Goal: Check status

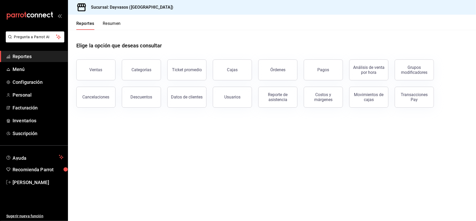
click at [320, 55] on div "Pagos" at bounding box center [319, 66] width 45 height 27
click at [313, 65] on button "Pagos" at bounding box center [323, 69] width 39 height 21
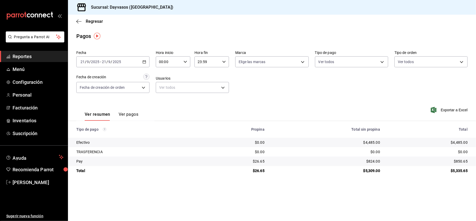
click at [25, 59] on span "Reportes" at bounding box center [38, 56] width 51 height 7
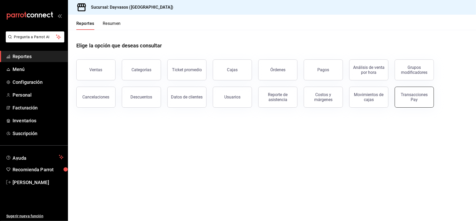
click at [413, 94] on div "Transacciones Pay" at bounding box center [414, 97] width 32 height 10
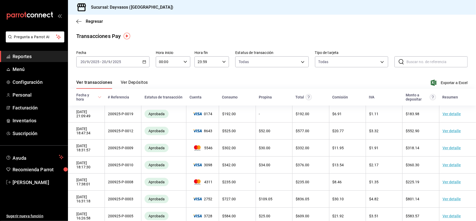
click at [138, 63] on div "[DATE] [DATE] - [DATE] [DATE]" at bounding box center [112, 61] width 73 height 11
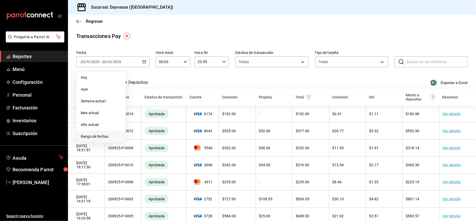
click at [104, 134] on span "Rango de fechas" at bounding box center [101, 136] width 41 height 5
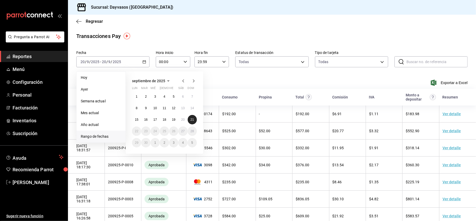
click at [191, 119] on abbr "21" at bounding box center [191, 120] width 3 height 4
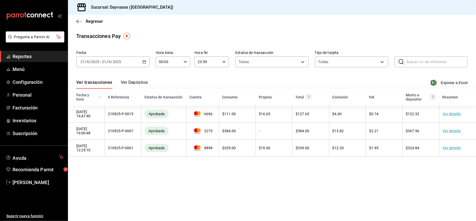
click at [367, 192] on main "Regresar Transacciones Pay Fecha [DATE] [DATE] - [DATE] [DATE] Hora inicio 00:0…" at bounding box center [272, 118] width 408 height 206
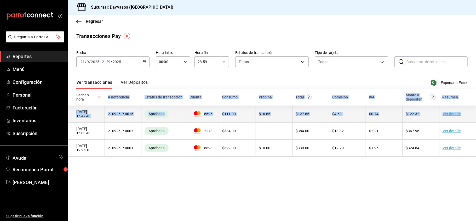
drag, startPoint x: 471, startPoint y: 171, endPoint x: 476, endPoint y: 118, distance: 53.2
click at [476, 118] on main "Regresar Transacciones Pay Fecha [DATE] [DATE] - [DATE] [DATE] Hora inicio 00:0…" at bounding box center [272, 118] width 408 height 206
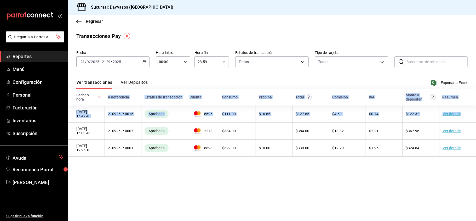
click at [339, 167] on main "Regresar Transacciones Pay Fecha [DATE] [DATE] - [DATE] [DATE] Hora inicio 00:0…" at bounding box center [272, 118] width 408 height 206
